Goal: Find contact information: Find contact information

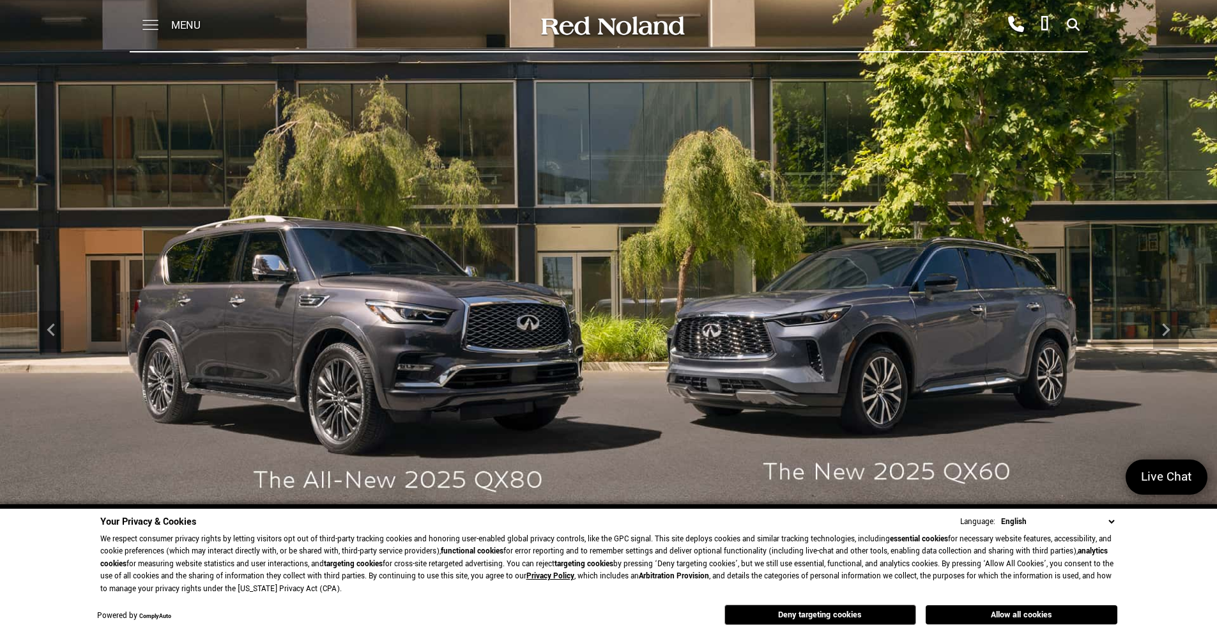
click at [155, 26] on span at bounding box center [150, 25] width 16 height 51
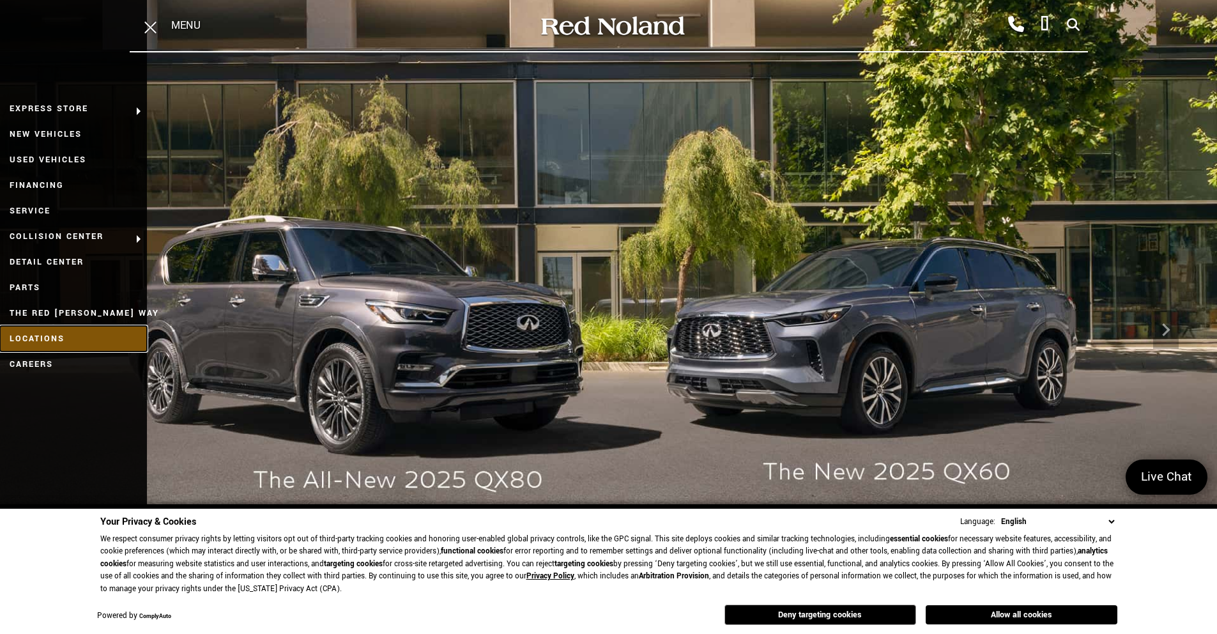
click at [38, 340] on link "Locations" at bounding box center [73, 339] width 147 height 26
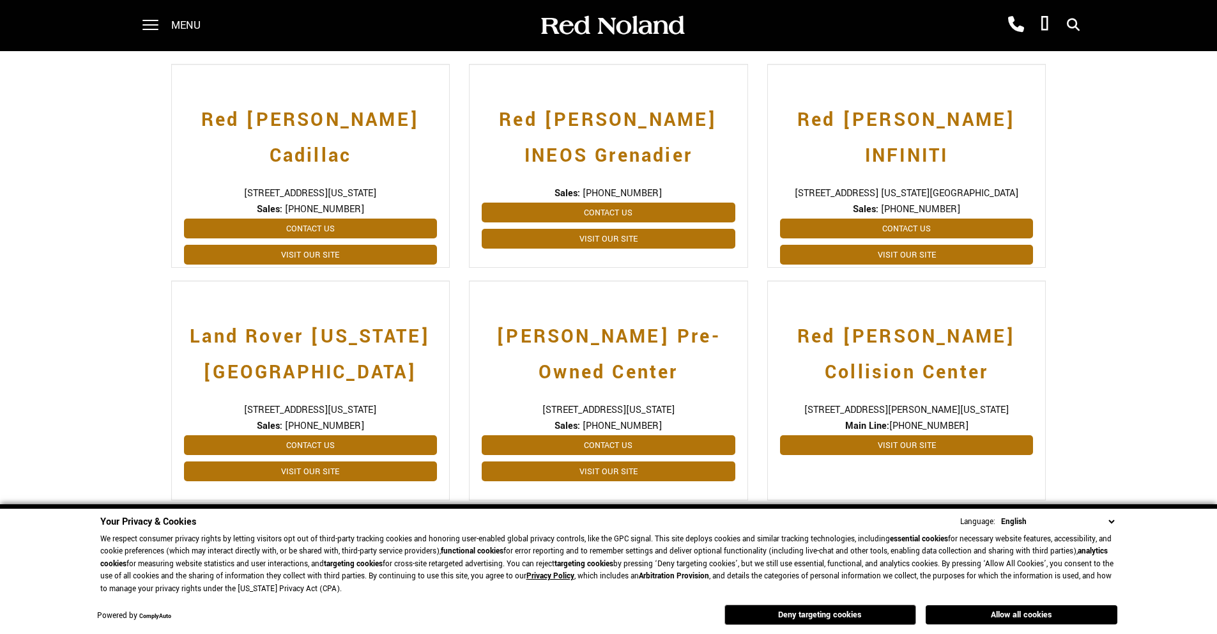
scroll to position [382, 0]
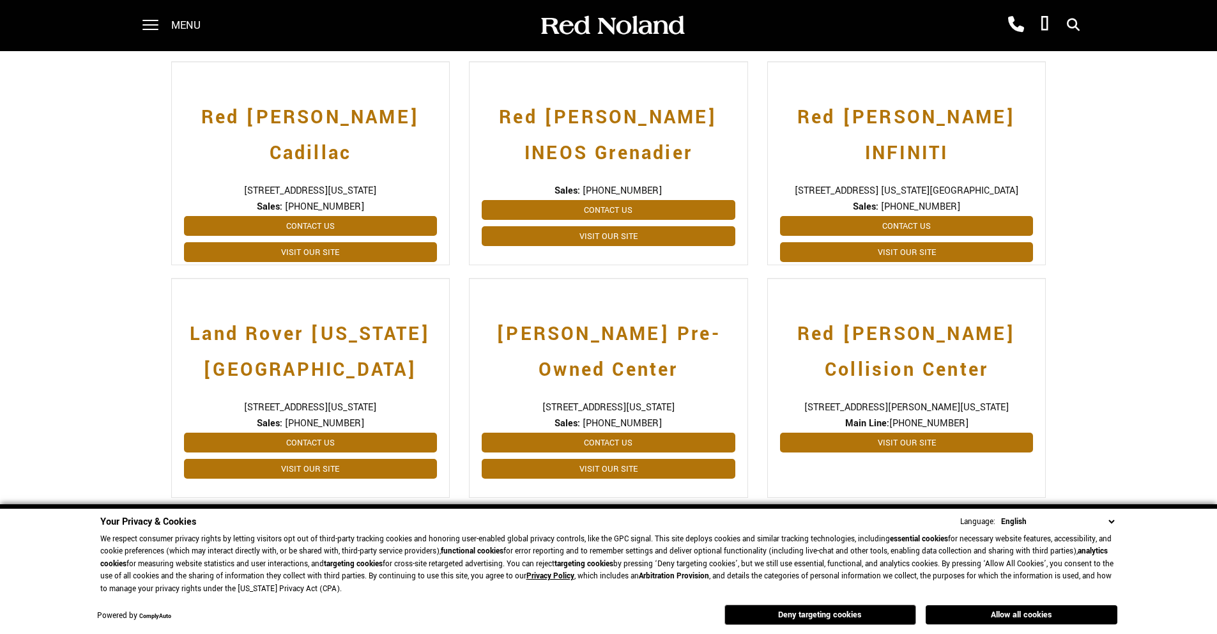
click at [994, 615] on button "Allow all cookies" at bounding box center [1022, 614] width 192 height 19
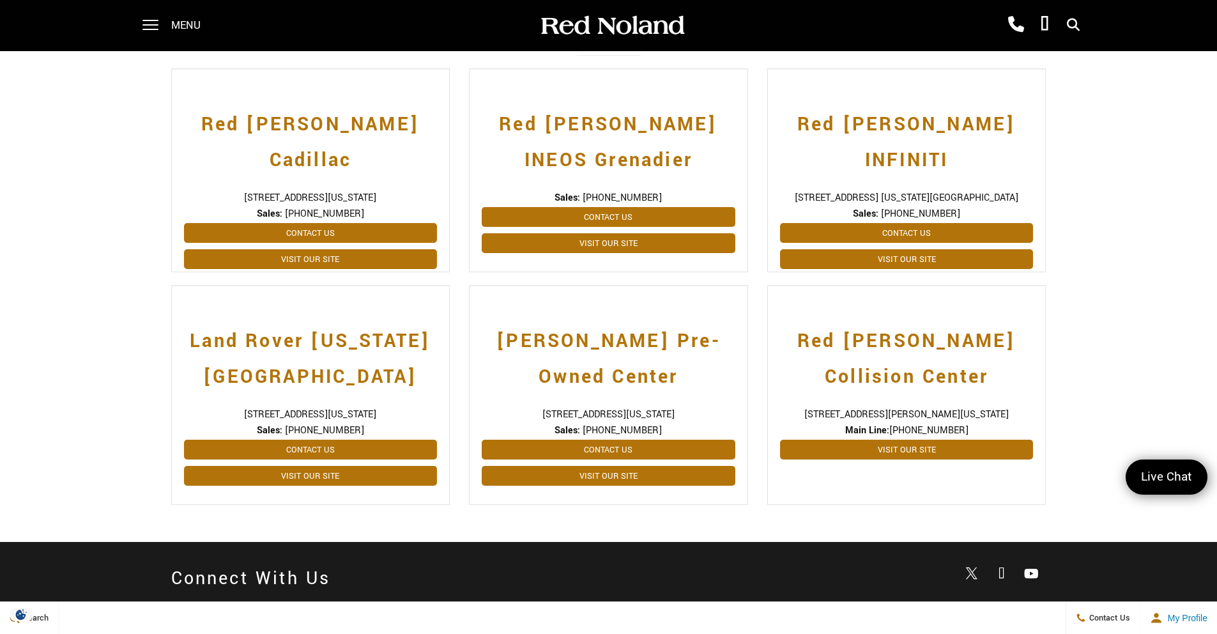
scroll to position [371, 0]
